Goal: Information Seeking & Learning: Compare options

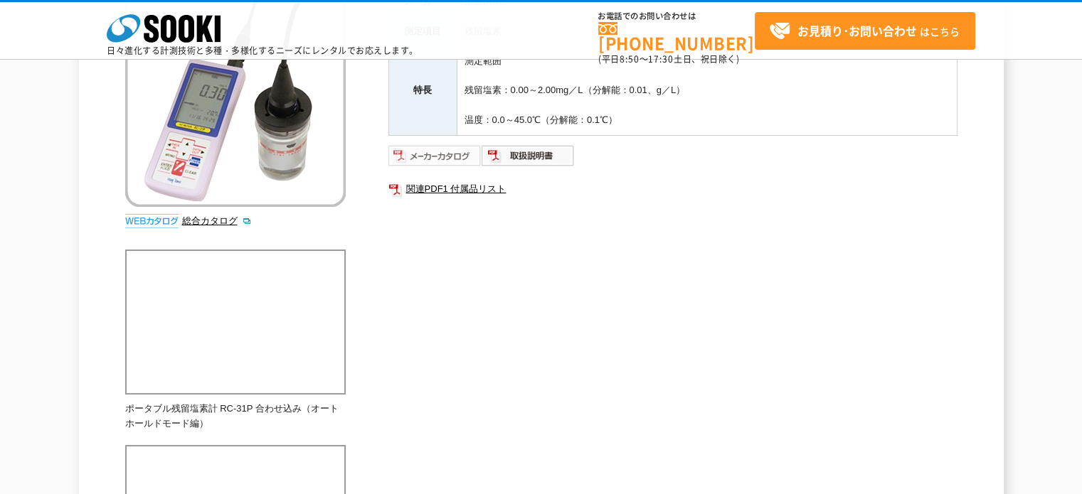
scroll to position [213, 0]
click at [452, 153] on img at bounding box center [434, 154] width 93 height 23
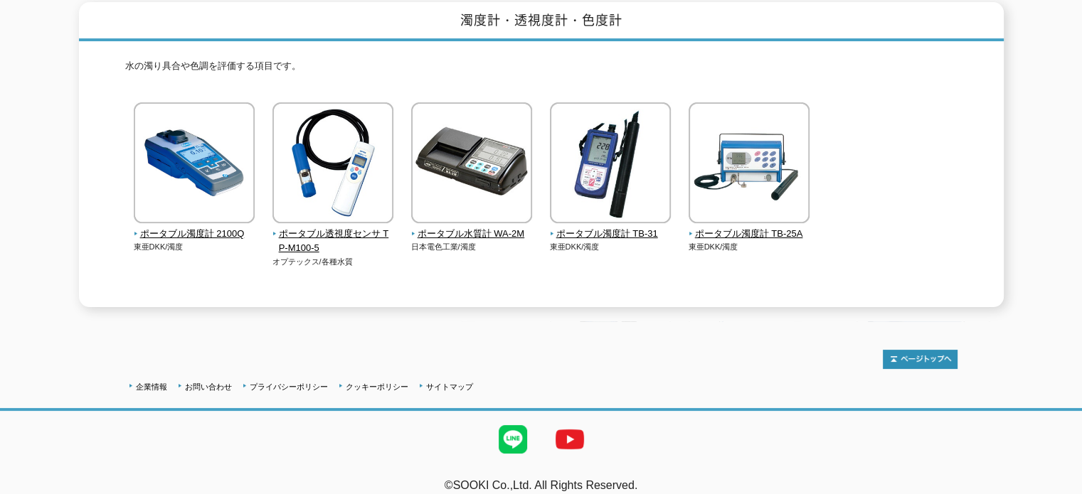
scroll to position [191, 0]
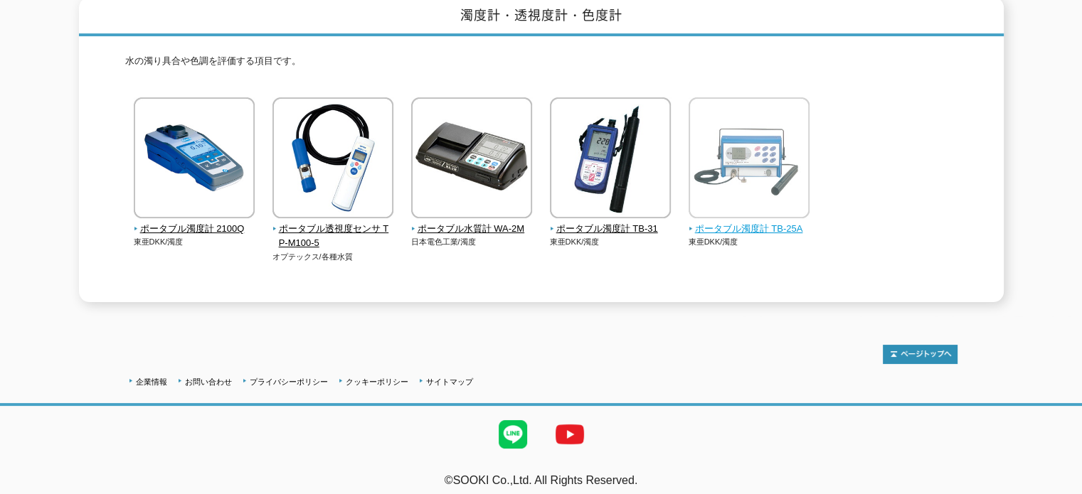
click at [743, 222] on span "ポータブル濁度計 TB-25A" at bounding box center [750, 229] width 122 height 15
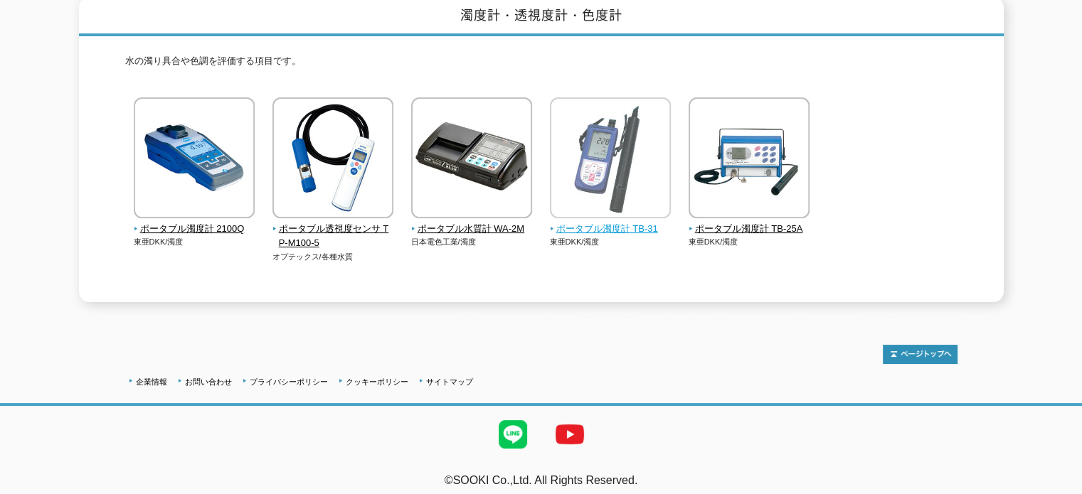
click at [593, 222] on span "ポータブル濁度計 TB-31" at bounding box center [611, 229] width 122 height 15
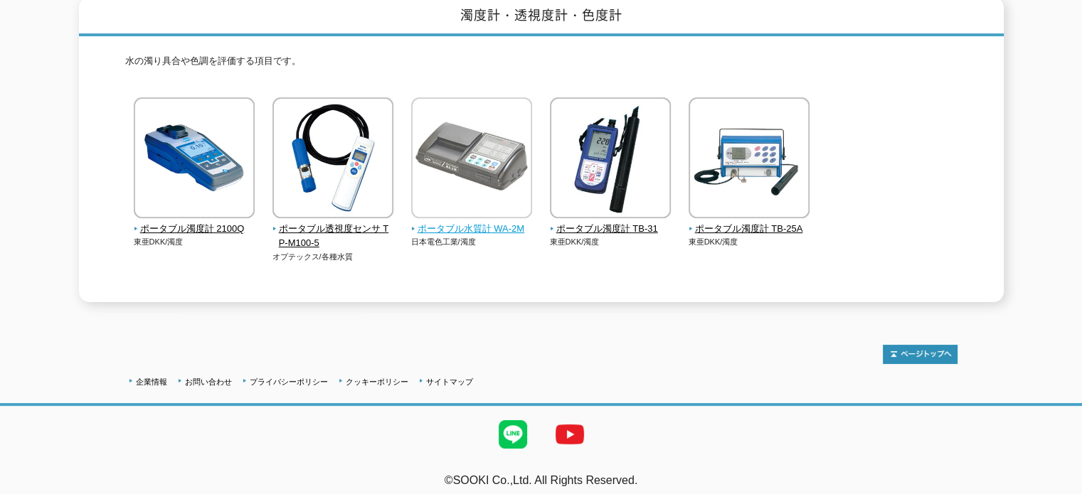
click at [435, 222] on span "ポータブル水質計 WA-2M" at bounding box center [472, 229] width 122 height 15
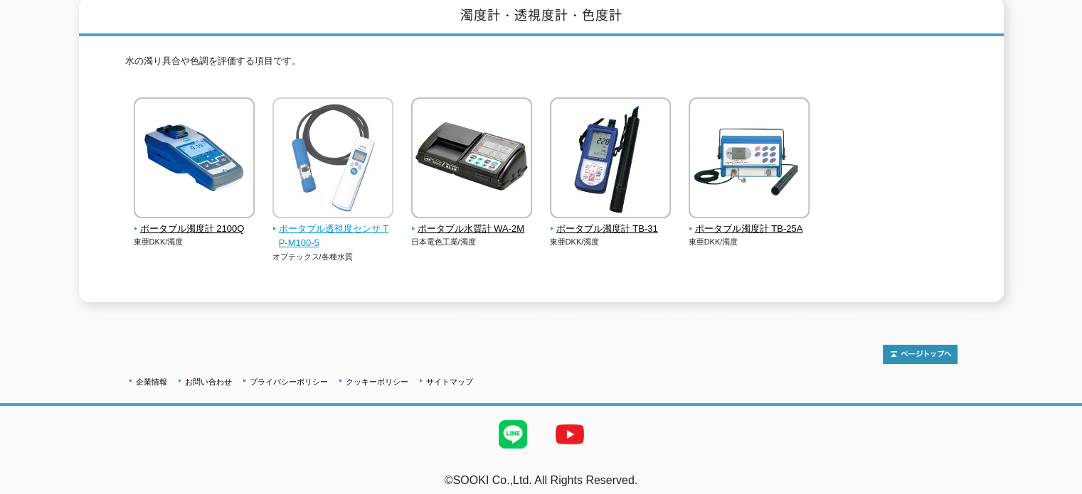
click at [330, 211] on link "ポータブル透視度センサ TP-M100-5" at bounding box center [333, 229] width 122 height 43
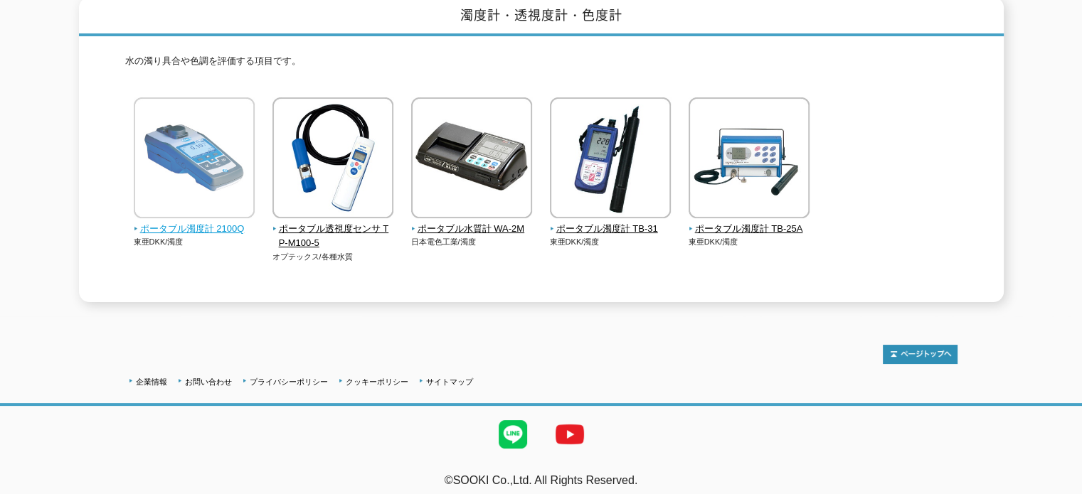
click at [202, 222] on span "ポータブル濁度計 2100Q" at bounding box center [195, 229] width 122 height 15
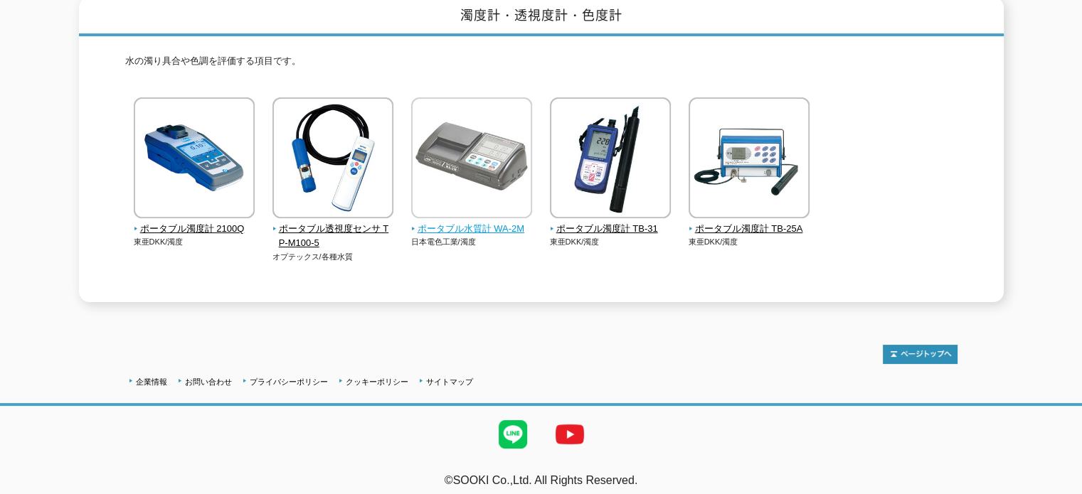
click at [436, 222] on span "ポータブル水質計 WA-2M" at bounding box center [472, 229] width 122 height 15
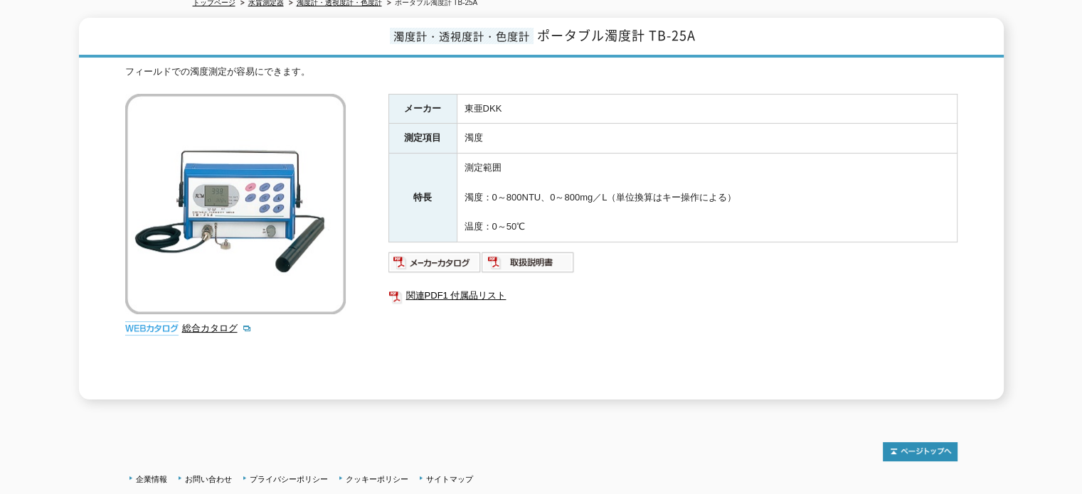
scroll to position [126, 0]
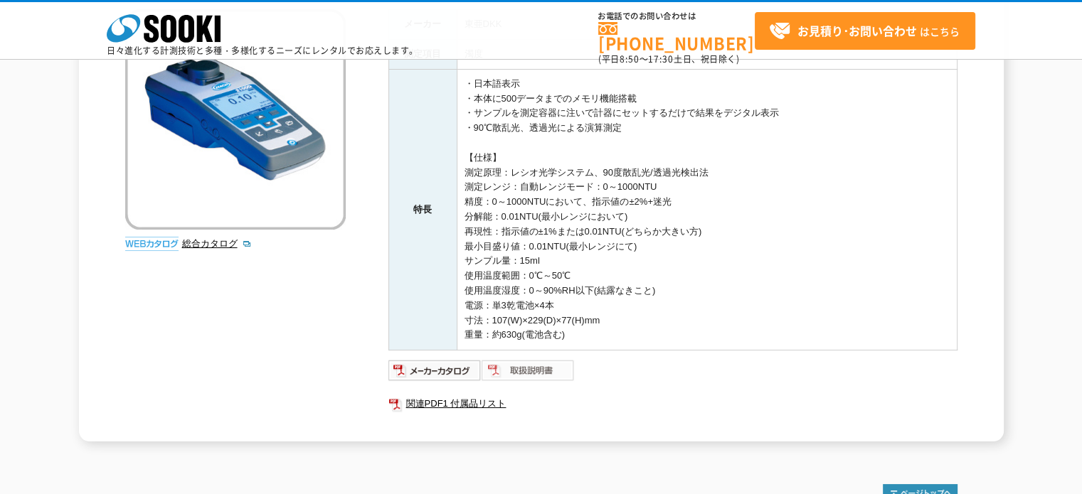
scroll to position [213, 0]
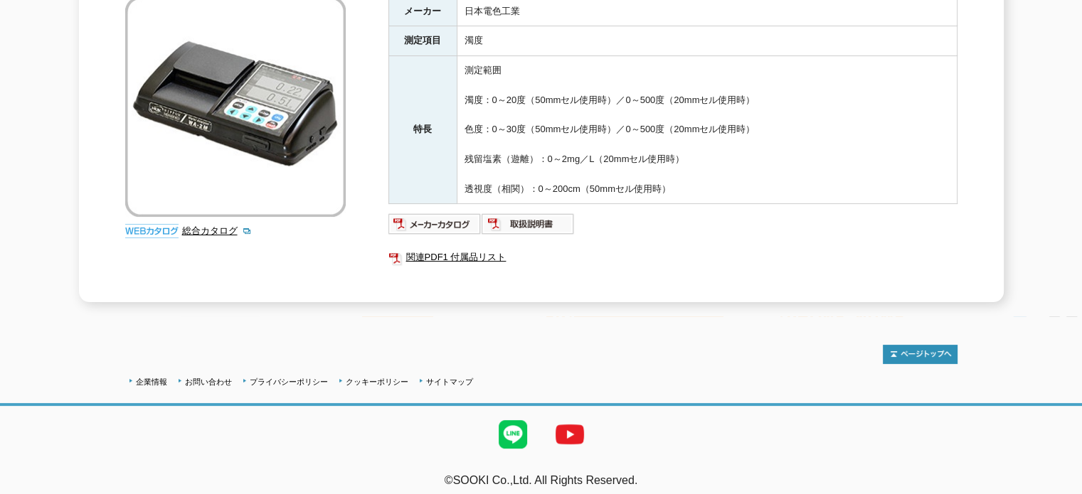
scroll to position [126, 0]
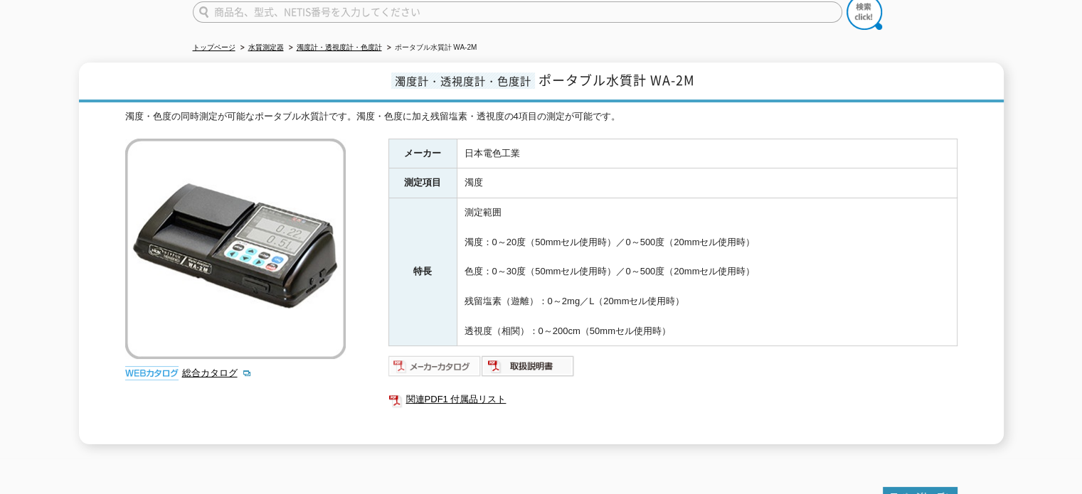
click at [432, 356] on img at bounding box center [434, 366] width 93 height 23
